Goal: Task Accomplishment & Management: Use online tool/utility

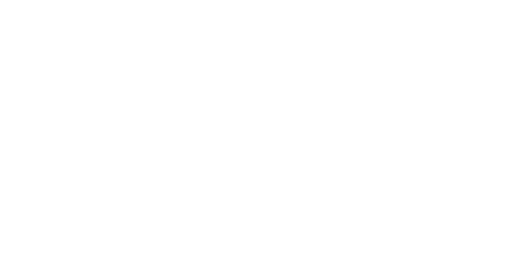
click at [439, 43] on button "Close" at bounding box center [424, 45] width 30 height 13
click at [109, 109] on button "Tracking" at bounding box center [70, 113] width 78 height 21
click at [362, 233] on button "button" at bounding box center [357, 231] width 10 height 10
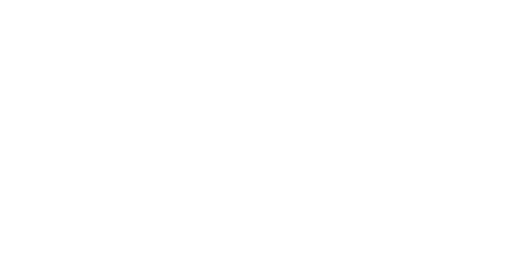
click at [259, 130] on button "Clock Off" at bounding box center [236, 129] width 45 height 13
click at [439, 43] on button "Close" at bounding box center [424, 45] width 30 height 13
click at [76, 110] on div "Tracking" at bounding box center [64, 112] width 23 height 7
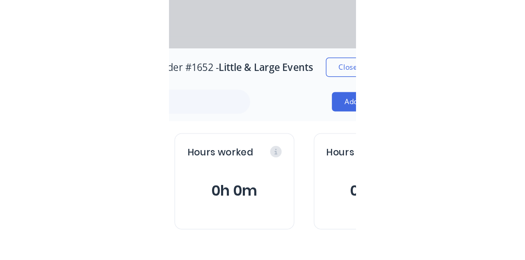
scroll to position [0, 0]
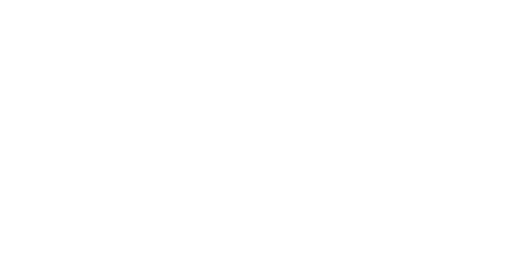
click at [338, 232] on icon "button" at bounding box center [336, 231] width 4 height 5
type input "m"
click at [259, 130] on button "Clock On" at bounding box center [236, 129] width 45 height 13
